Goal: Entertainment & Leisure: Consume media (video, audio)

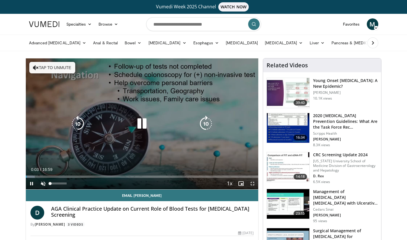
click at [42, 185] on div "10 seconds Tap to unmute" at bounding box center [142, 123] width 233 height 131
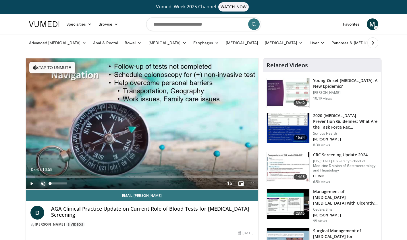
click at [42, 183] on span "Video Player" at bounding box center [42, 183] width 11 height 11
click at [31, 185] on span "Video Player" at bounding box center [31, 183] width 11 height 11
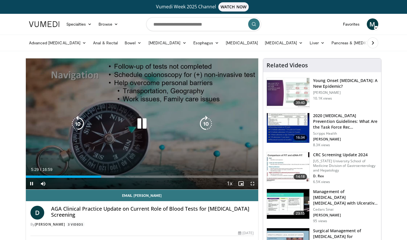
click at [121, 117] on div "10 seconds Tap to unmute" at bounding box center [142, 123] width 233 height 131
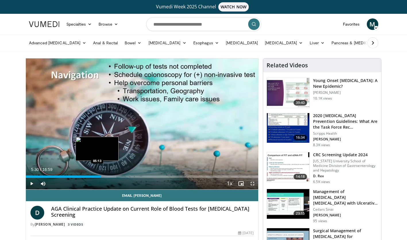
click at [97, 177] on div "05:30" at bounding box center [63, 176] width 75 height 2
click at [99, 176] on div "Progress Bar" at bounding box center [105, 176] width 22 height 2
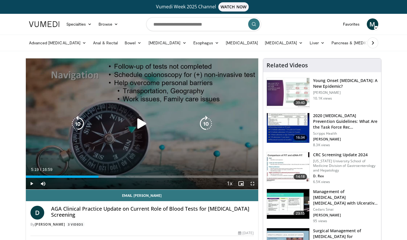
click at [134, 107] on div "10 seconds Tap to unmute" at bounding box center [142, 123] width 233 height 131
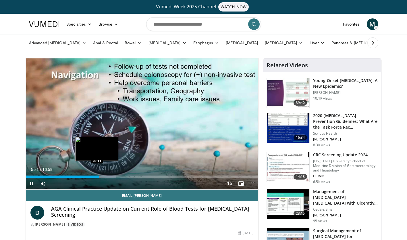
click at [97, 177] on div "Loaded : 38.93% 05:21 05:11" at bounding box center [142, 176] width 233 height 2
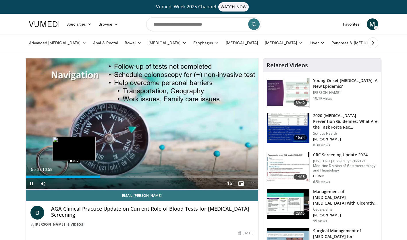
click at [74, 177] on div "05:26" at bounding box center [63, 176] width 75 height 2
click at [65, 177] on div "03:36" at bounding box center [50, 176] width 49 height 2
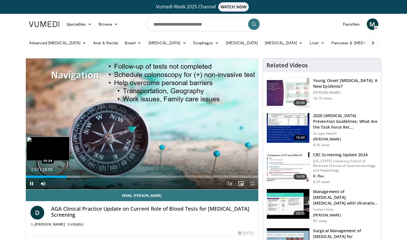
click at [47, 175] on div "Loaded : 23.36% 02:57 01:34" at bounding box center [142, 176] width 233 height 2
click at [38, 175] on div "01:34" at bounding box center [37, 176] width 22 height 2
click at [33, 177] on div "Loaded : 11.78% 01:00 00:35" at bounding box center [142, 176] width 233 height 2
click at [30, 176] on div "00:43" at bounding box center [31, 176] width 10 height 2
click at [33, 175] on div "10 seconds Tap to unmute" at bounding box center [142, 123] width 233 height 131
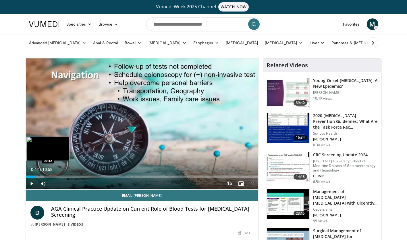
click at [35, 175] on div "Loaded : 7.78% 00:42 00:42" at bounding box center [142, 176] width 233 height 2
click at [30, 184] on span "Video Player" at bounding box center [31, 183] width 11 height 11
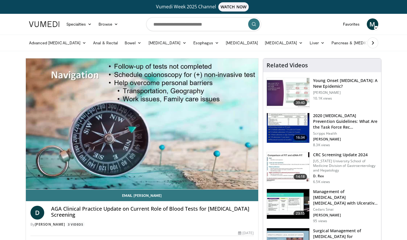
click at [0, 134] on html "Vumedi Week 2025 Channel WATCH NOW Specialties Adult & Family Medicine Allergy,…" at bounding box center [203, 120] width 407 height 240
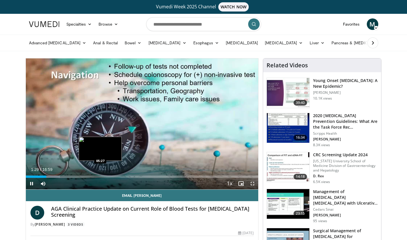
click at [100, 173] on div "Loaded : 14.72% 01:29 05:27" at bounding box center [142, 174] width 233 height 5
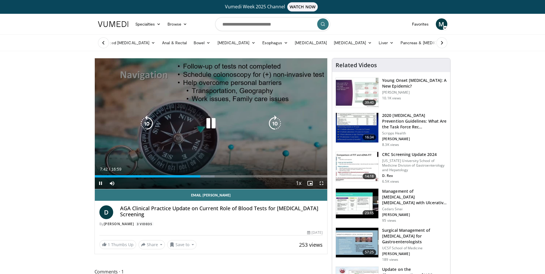
click at [221, 88] on div "10 seconds Tap to unmute" at bounding box center [211, 123] width 233 height 131
click at [205, 124] on icon "Video Player" at bounding box center [211, 123] width 16 height 16
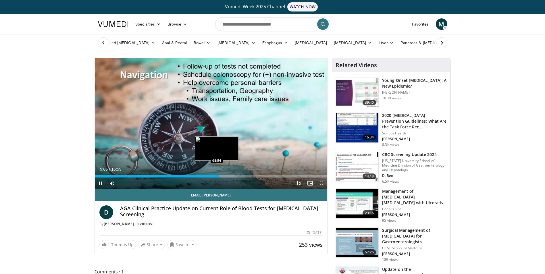
click at [216, 176] on div "Loaded : 59.86% 09:06 08:54" at bounding box center [211, 176] width 233 height 2
click at [215, 177] on div "08:58" at bounding box center [156, 176] width 123 height 2
click at [217, 175] on div "Progress Bar" at bounding box center [223, 176] width 22 height 2
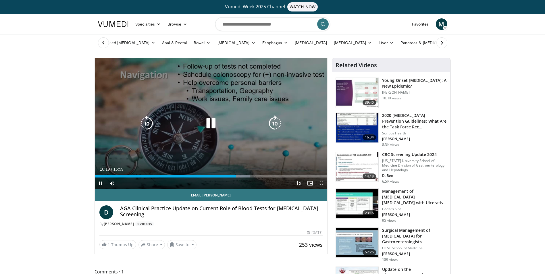
click at [190, 88] on div "10 seconds Tap to unmute" at bounding box center [211, 123] width 233 height 131
